Goal: Information Seeking & Learning: Learn about a topic

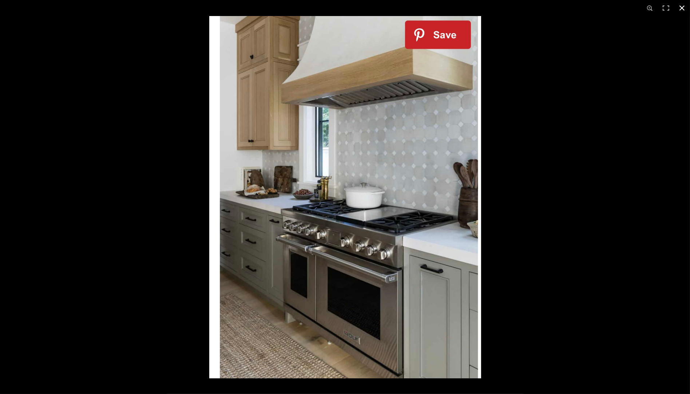
click at [683, 9] on button at bounding box center [682, 8] width 16 height 16
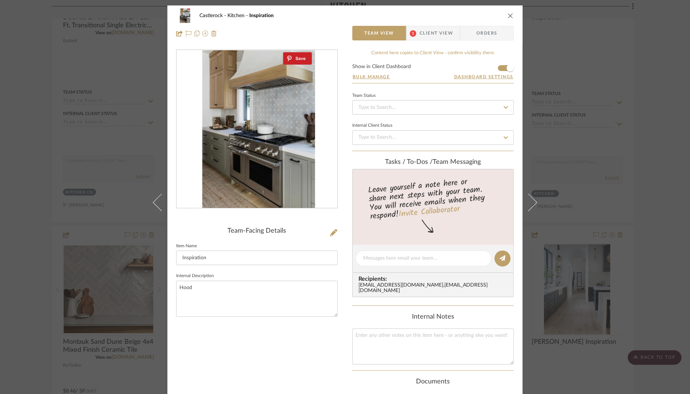
click at [508, 15] on icon "close" at bounding box center [511, 16] width 6 height 6
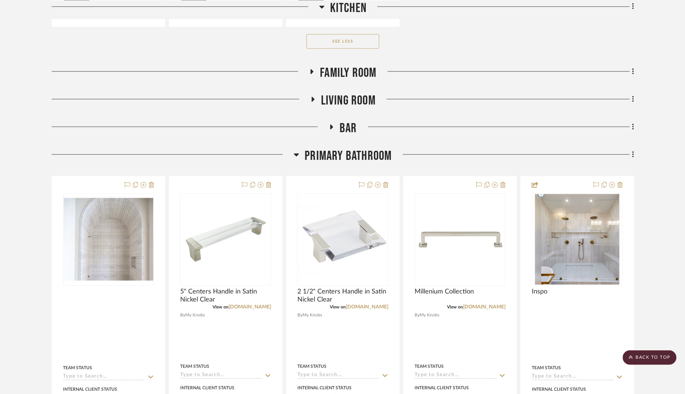
scroll to position [3188, 0]
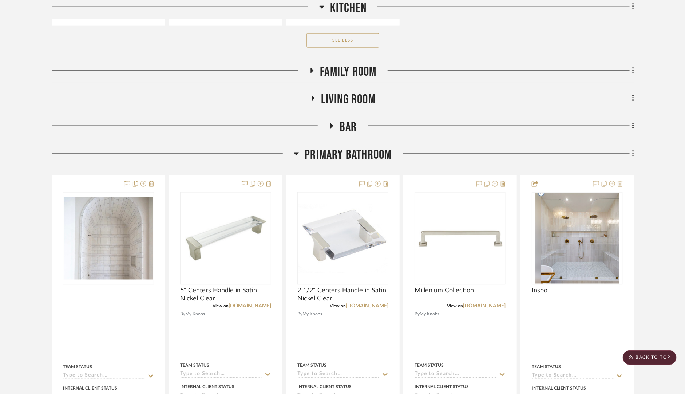
click at [311, 68] on icon at bounding box center [312, 70] width 3 height 5
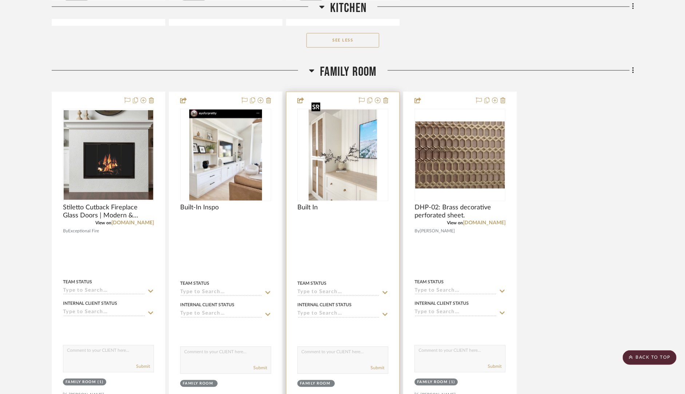
click at [0, 0] on img at bounding box center [0, 0] width 0 height 0
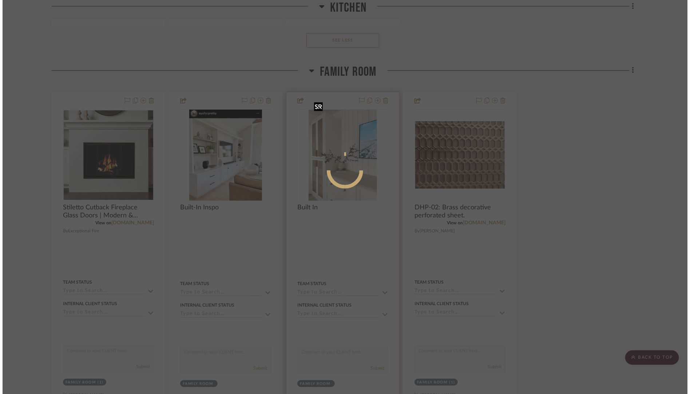
scroll to position [0, 0]
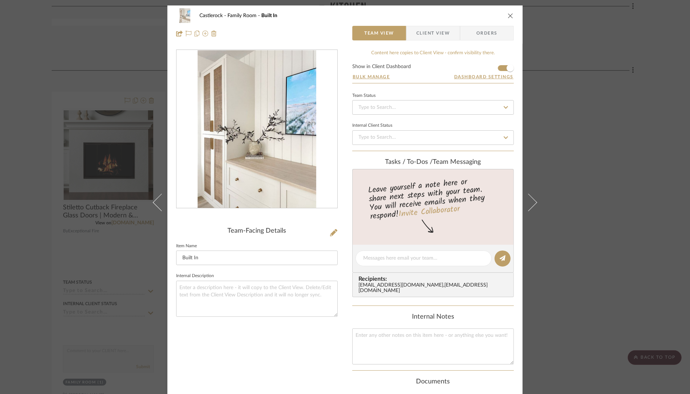
click at [228, 76] on img "0" at bounding box center [257, 129] width 119 height 158
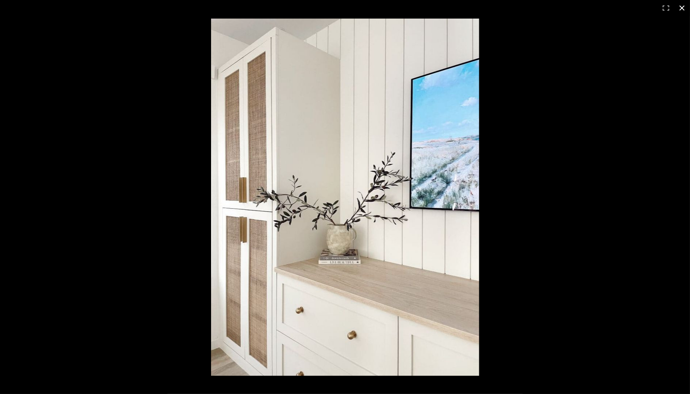
click at [681, 8] on button at bounding box center [682, 8] width 16 height 16
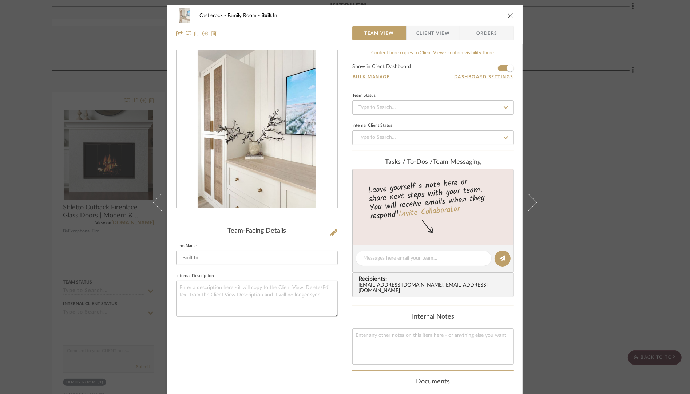
click at [509, 15] on icon "close" at bounding box center [511, 16] width 6 height 6
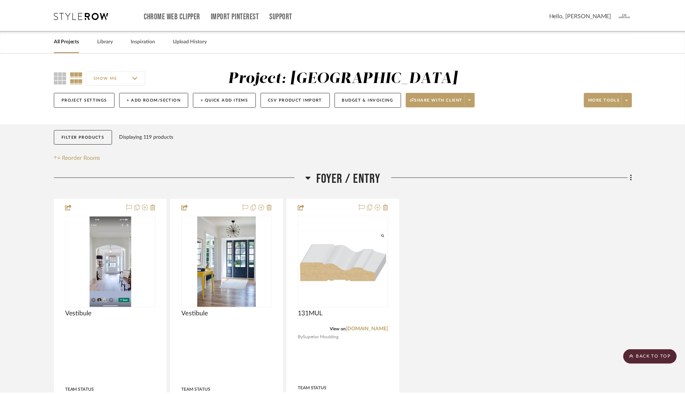
scroll to position [3188, 0]
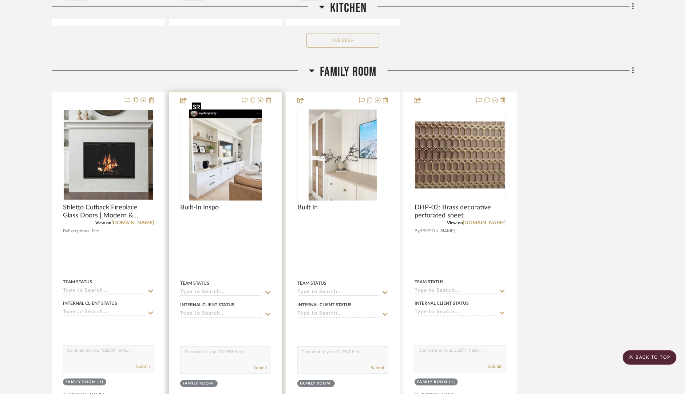
click at [231, 161] on img "0" at bounding box center [225, 155] width 72 height 91
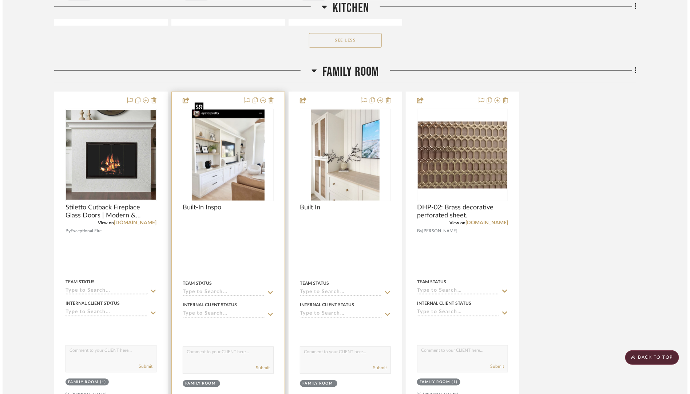
scroll to position [0, 0]
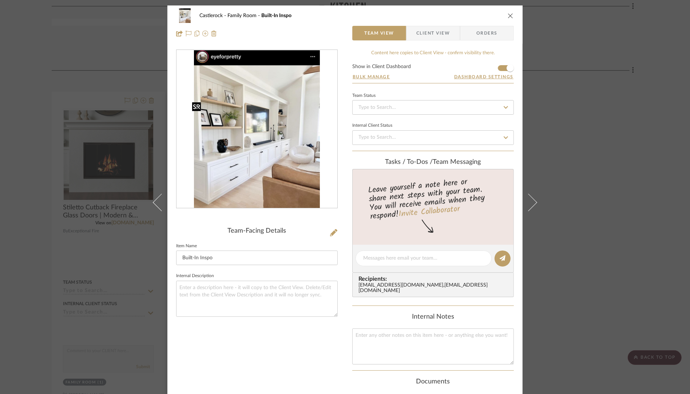
click at [231, 161] on img "0" at bounding box center [257, 129] width 126 height 158
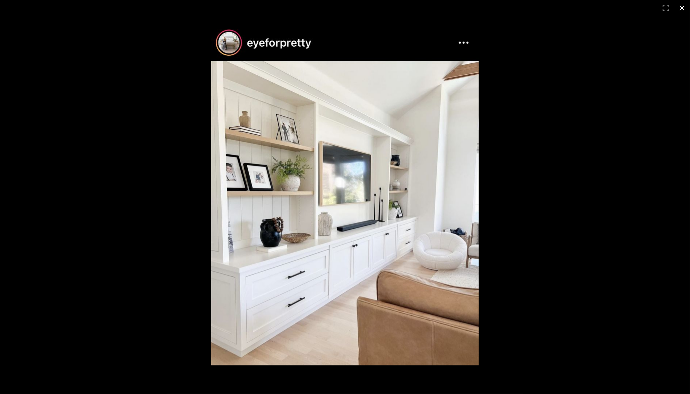
click at [684, 9] on button at bounding box center [682, 8] width 16 height 16
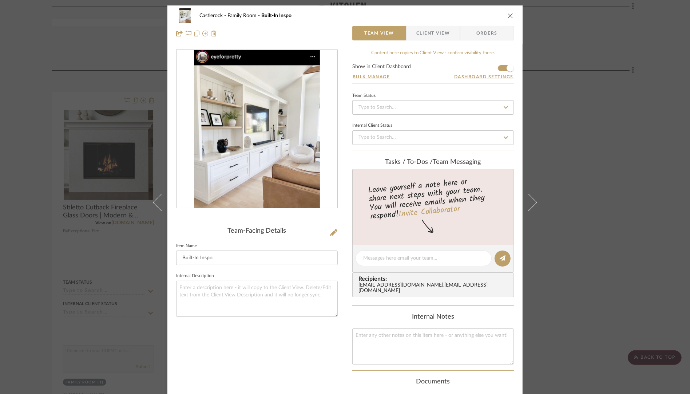
click at [508, 13] on icon "close" at bounding box center [511, 16] width 6 height 6
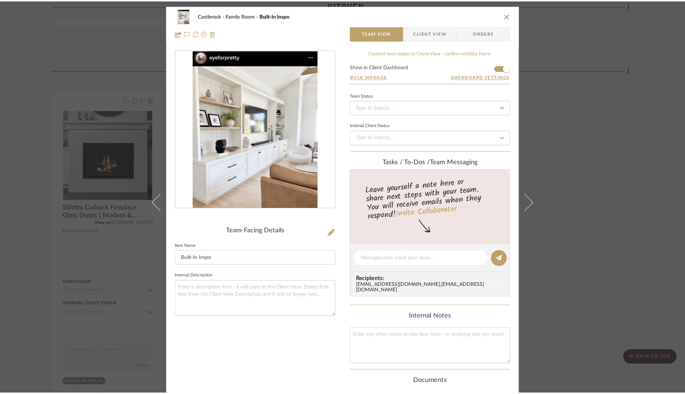
scroll to position [3188, 0]
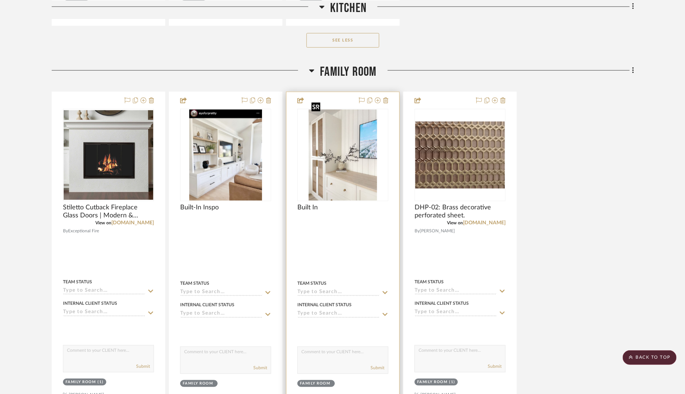
click at [334, 151] on img "0" at bounding box center [343, 155] width 68 height 91
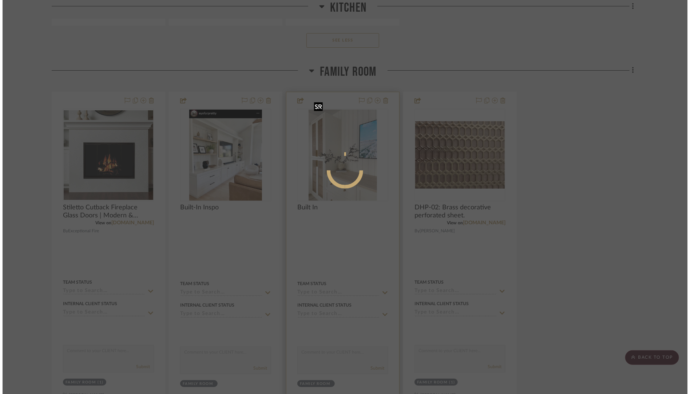
scroll to position [0, 0]
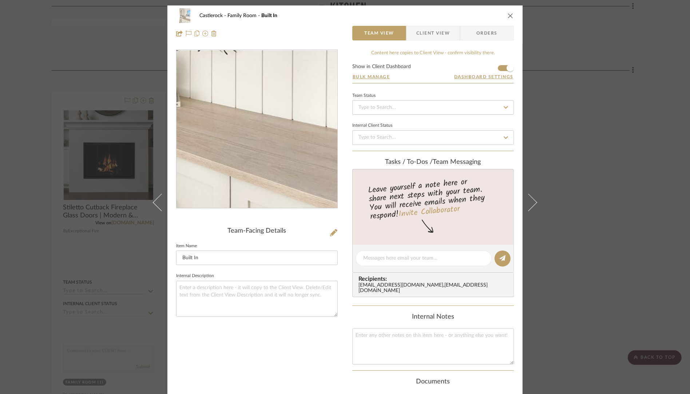
click at [288, 166] on img "0" at bounding box center [257, 129] width 119 height 158
